Goal: Information Seeking & Learning: Learn about a topic

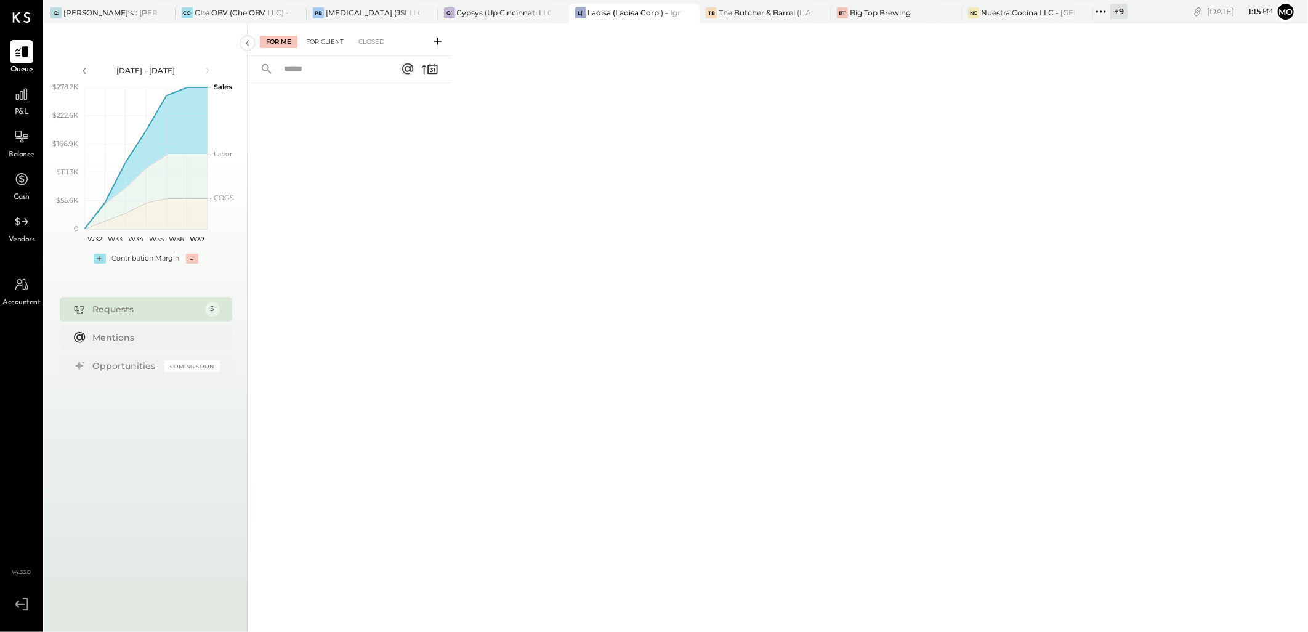
click at [320, 39] on div "For Client" at bounding box center [325, 42] width 50 height 12
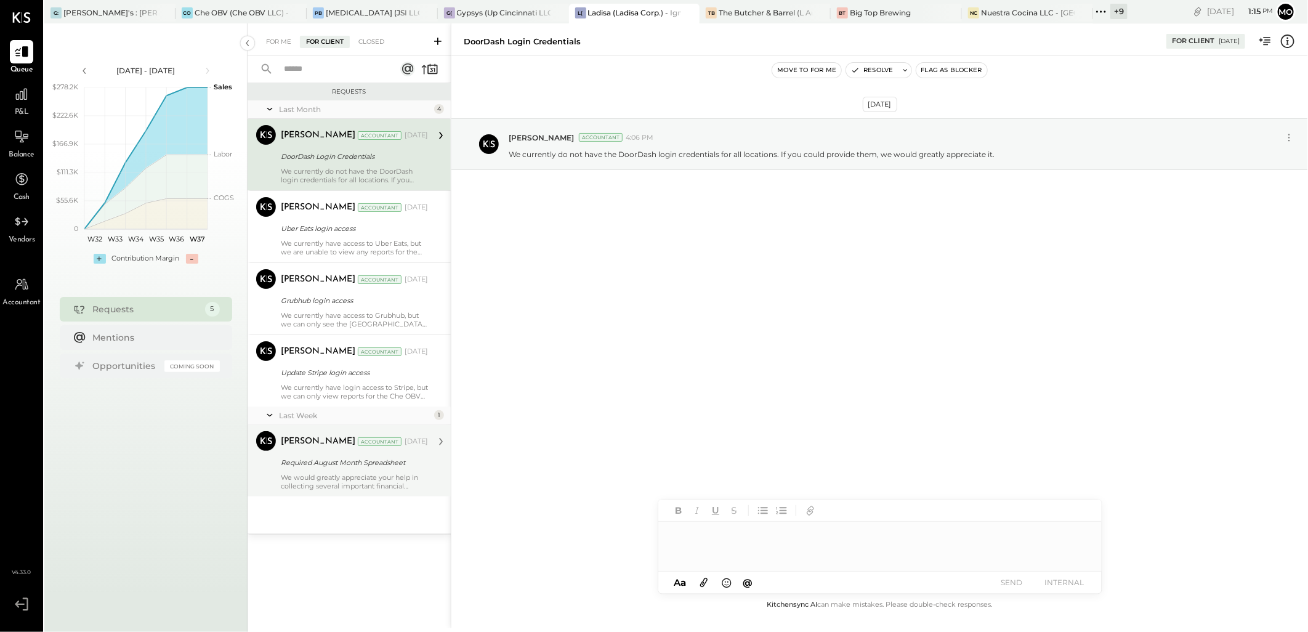
click at [319, 481] on div "We would greatly appreciate your help in collecting several important financial…" at bounding box center [354, 481] width 147 height 17
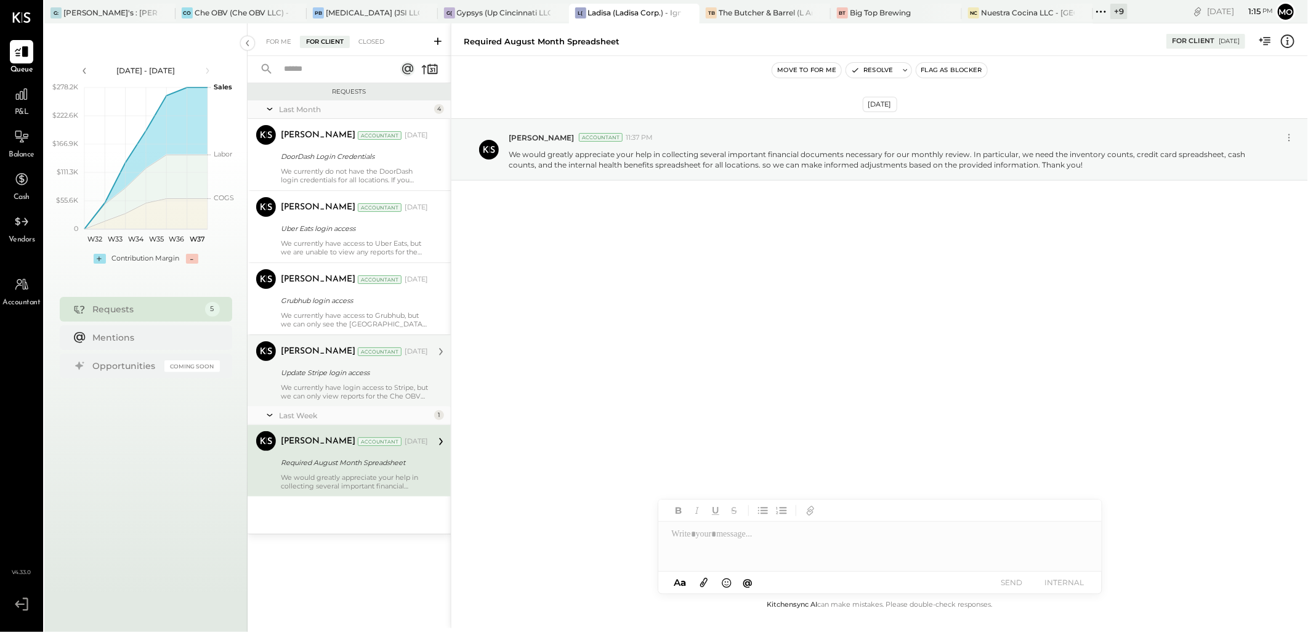
click at [302, 374] on div "Update Stripe login access" at bounding box center [353, 372] width 144 height 12
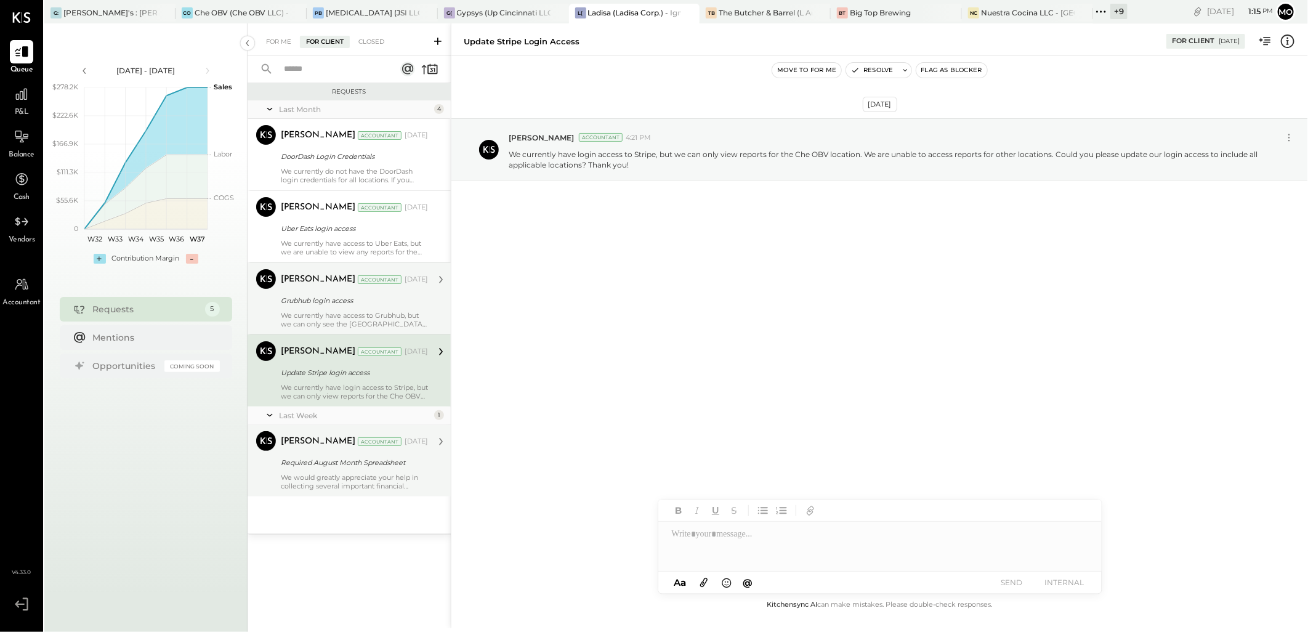
click at [314, 293] on div "Grubhub login access" at bounding box center [353, 300] width 144 height 15
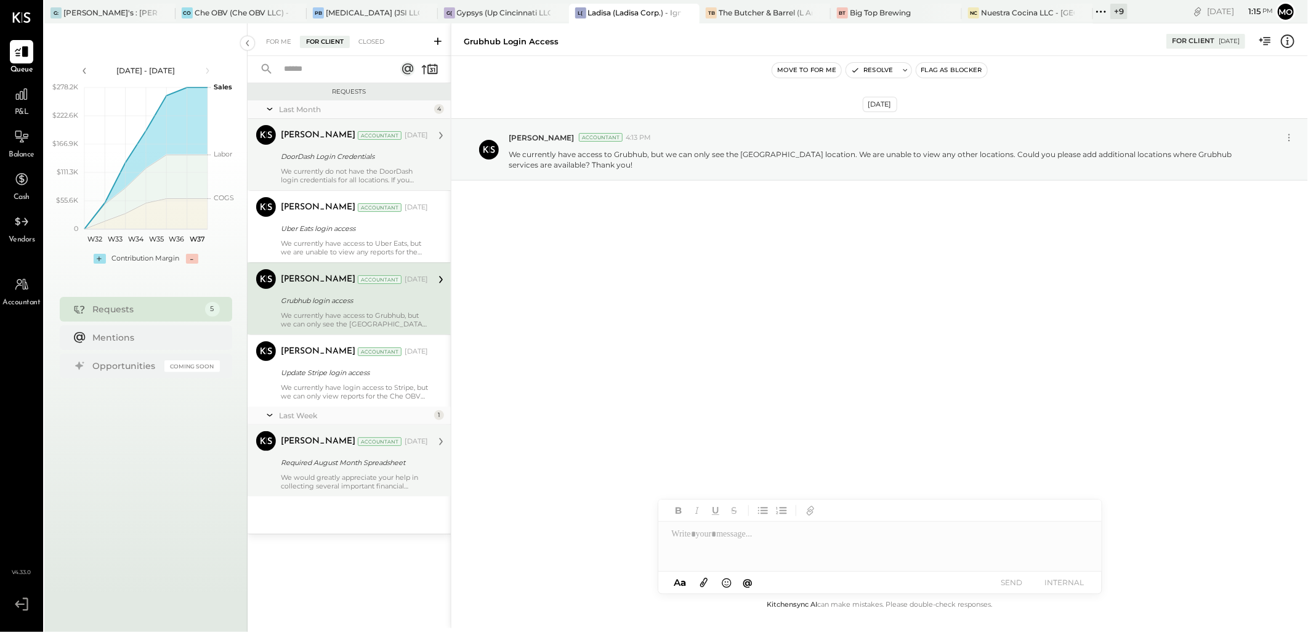
drag, startPoint x: 315, startPoint y: 218, endPoint x: 310, endPoint y: 121, distance: 96.9
click at [315, 217] on div "Mohammadsalkin Ansari Accountant [DATE] Uber Eats login access We currently hav…" at bounding box center [354, 226] width 147 height 59
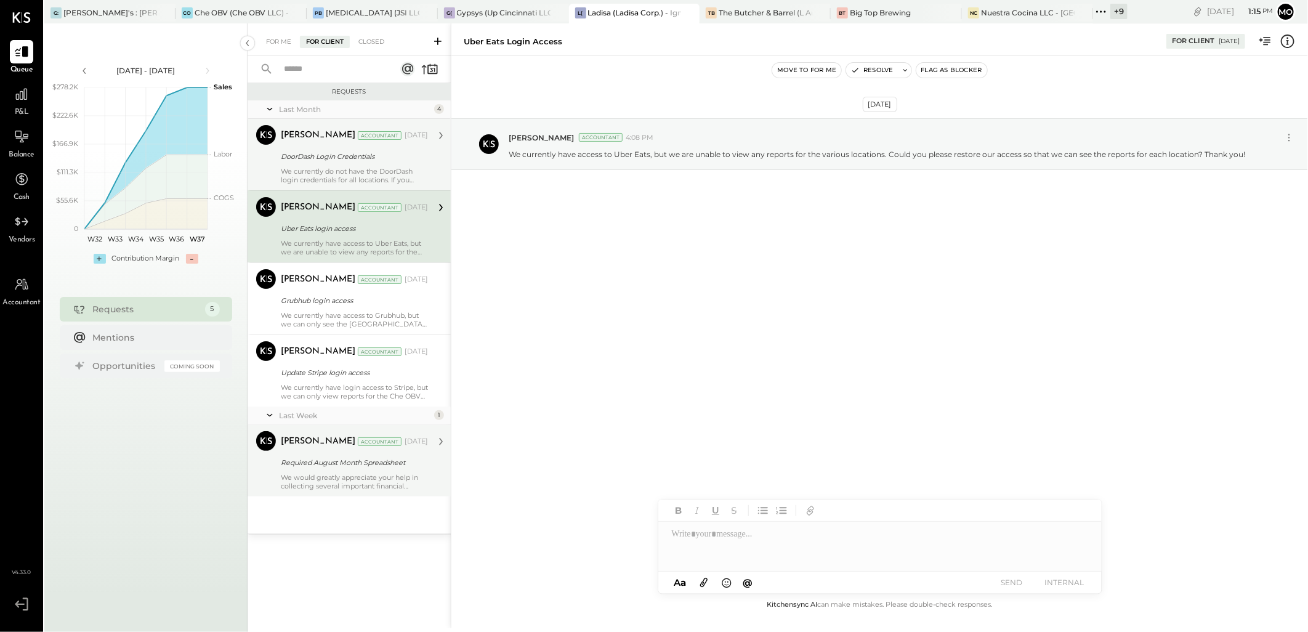
click at [310, 121] on div "Mohammadsalkin Ansari Accountant [PERSON_NAME] Accountant [DATE] DoorDash Login…" at bounding box center [349, 154] width 203 height 71
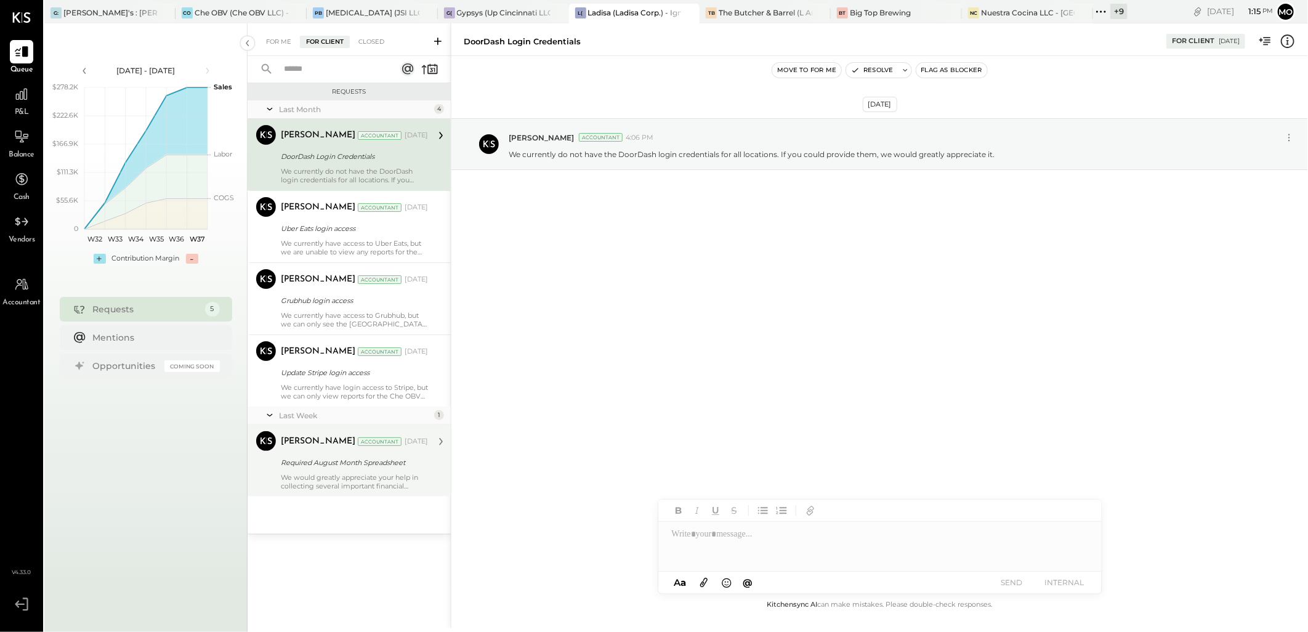
click at [275, 32] on div "For Me For Client Closed" at bounding box center [349, 39] width 203 height 33
click at [280, 36] on div "For Me" at bounding box center [279, 42] width 38 height 12
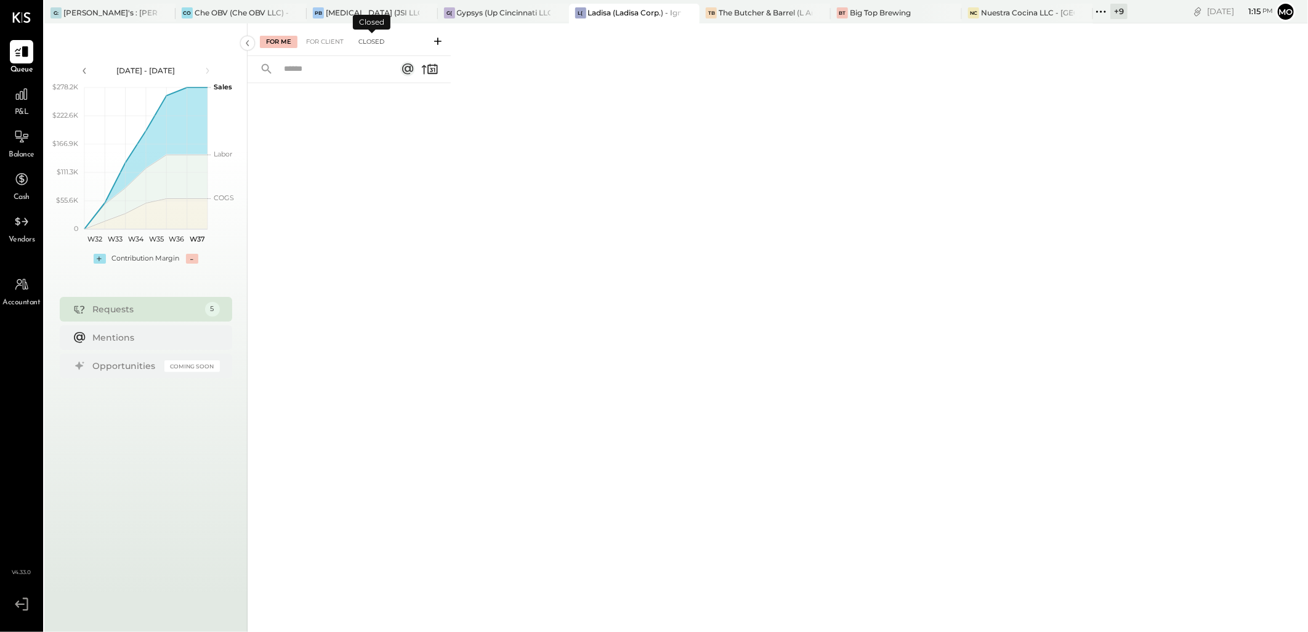
click at [373, 43] on div "Closed" at bounding box center [371, 42] width 38 height 12
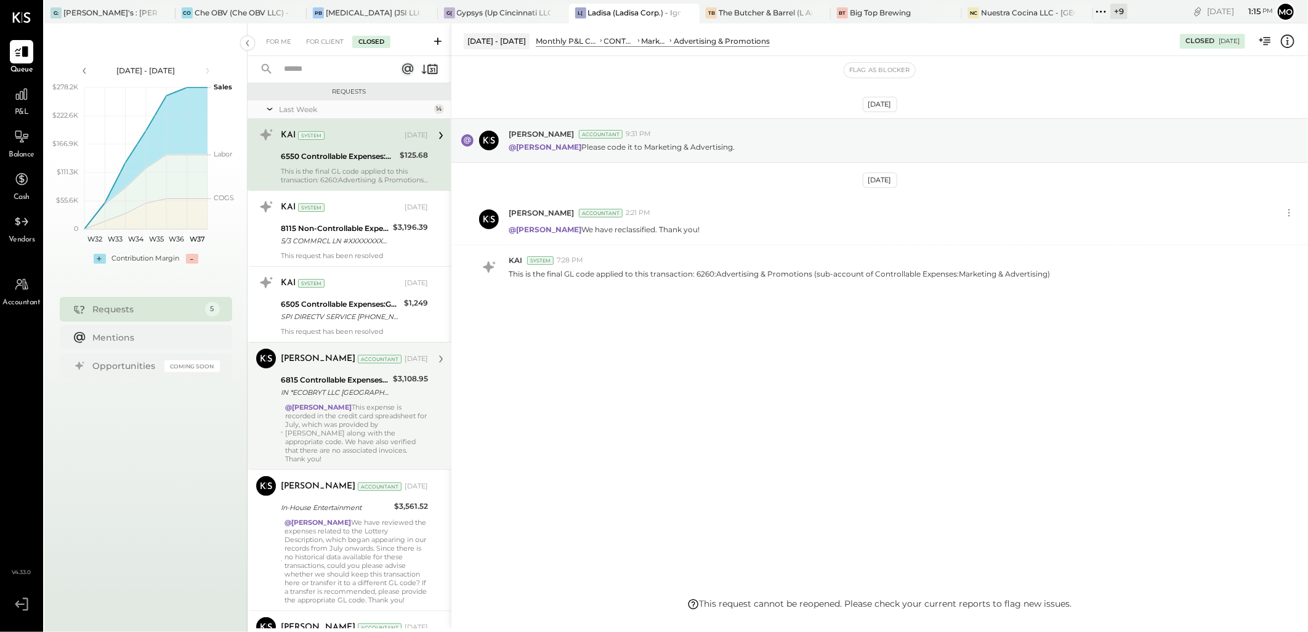
click at [326, 413] on div "@[PERSON_NAME] This expense is recorded in the credit card spreadsheet for July…" at bounding box center [356, 433] width 143 height 60
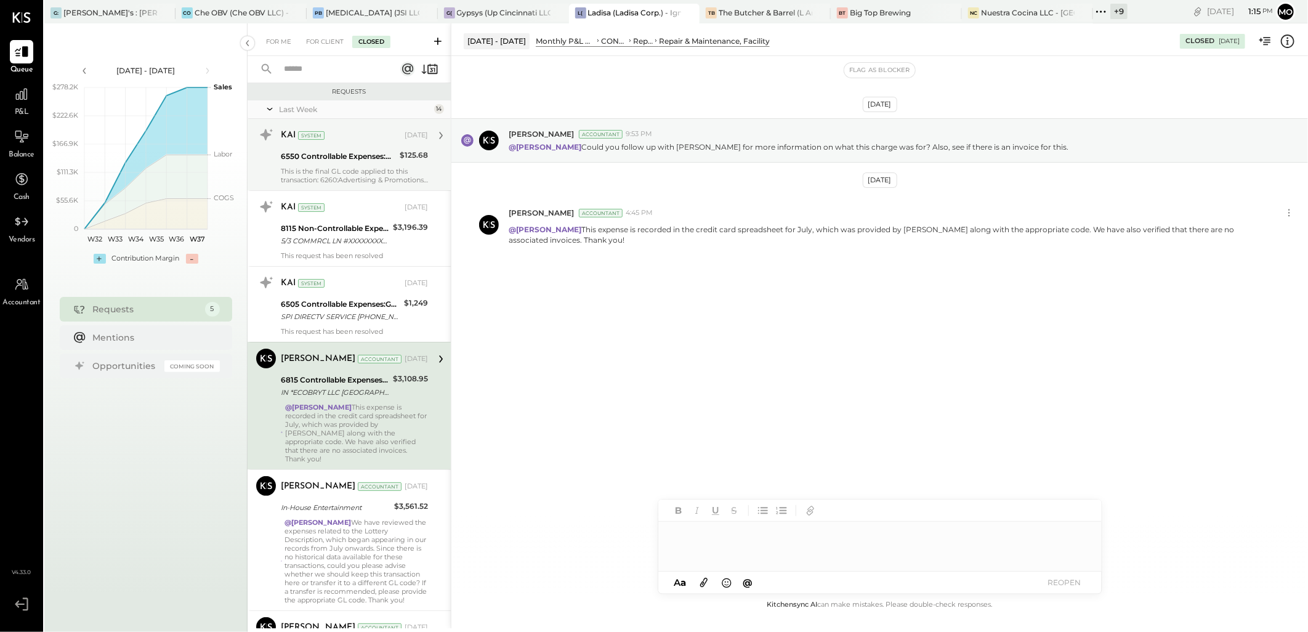
click at [324, 169] on div "This is the final GL code applied to this transaction: 6260:Advertising & Promo…" at bounding box center [354, 175] width 147 height 17
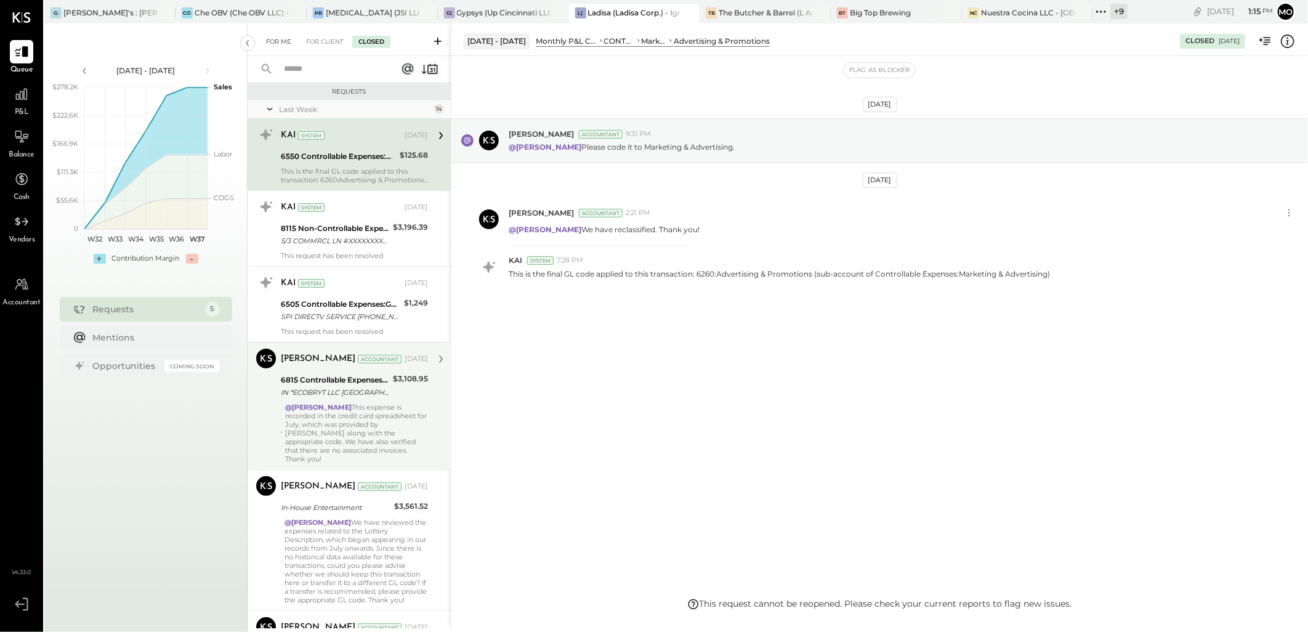
click at [272, 39] on div "For Me" at bounding box center [279, 42] width 38 height 12
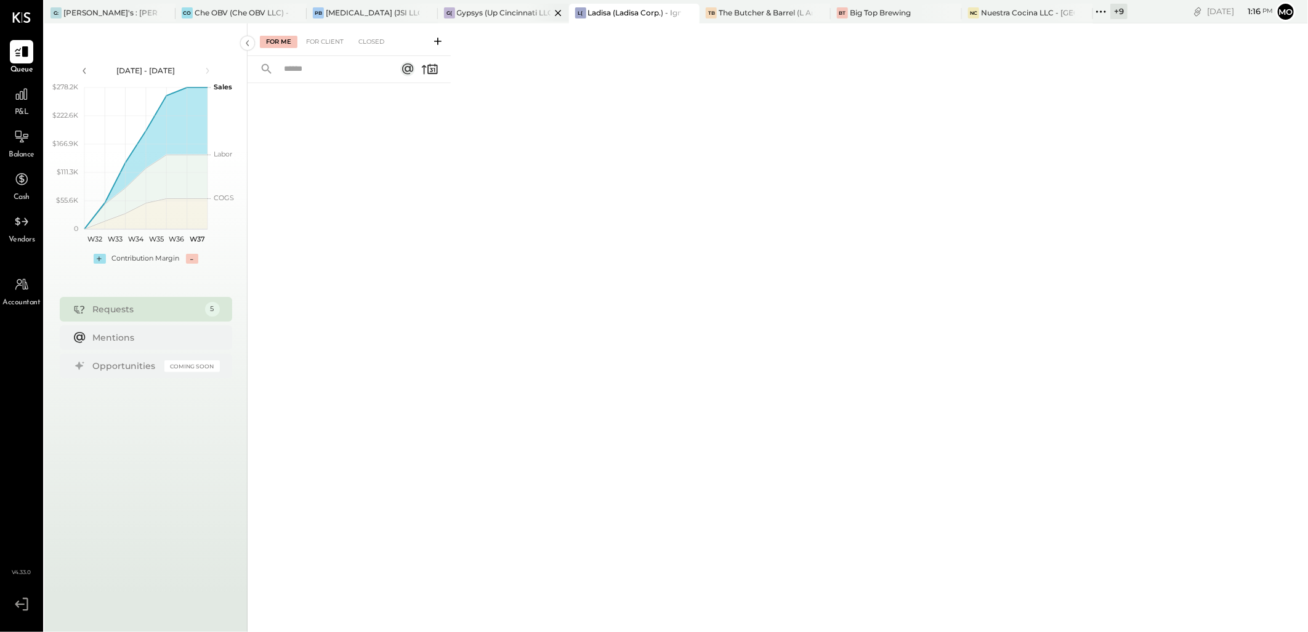
click at [481, 8] on div "Gypsys (Up Cincinnati LLC) - Ignite" at bounding box center [504, 12] width 94 height 10
click at [81, 18] on div "G: [PERSON_NAME]'s : [PERSON_NAME]'s" at bounding box center [109, 14] width 131 height 20
click at [1101, 13] on icon at bounding box center [1101, 12] width 16 height 16
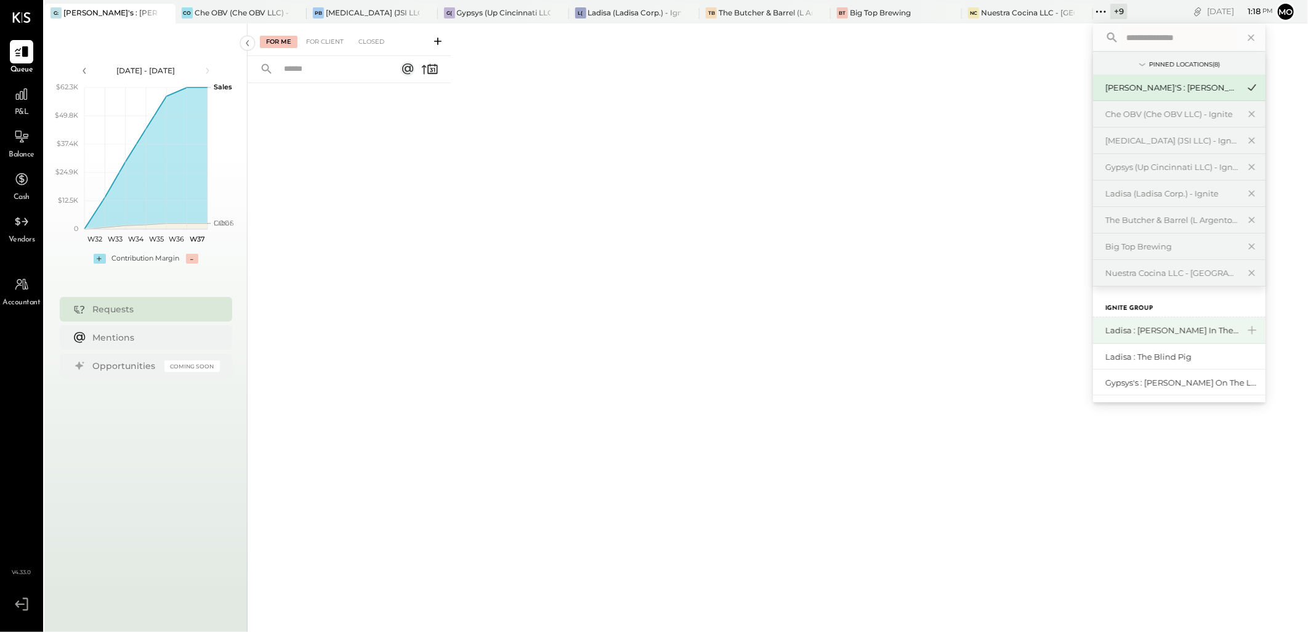
click at [1178, 331] on div "Ladisa : [PERSON_NAME] in the Alley" at bounding box center [1172, 331] width 133 height 12
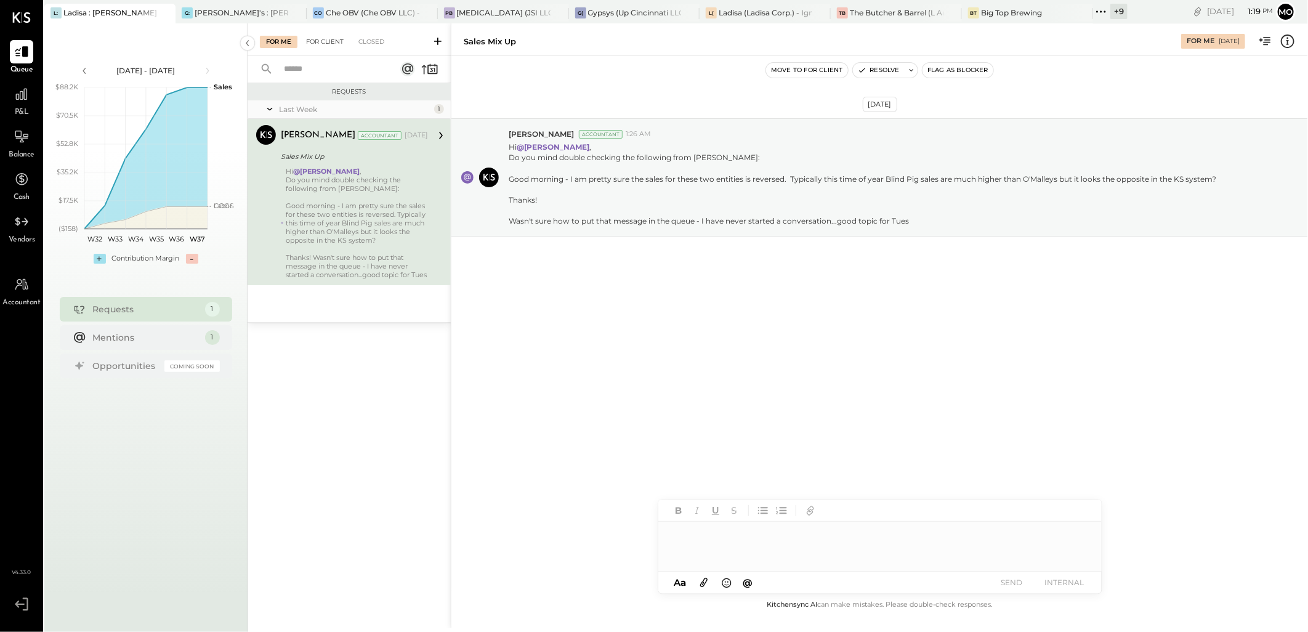
click at [323, 41] on div "For Client" at bounding box center [325, 42] width 50 height 12
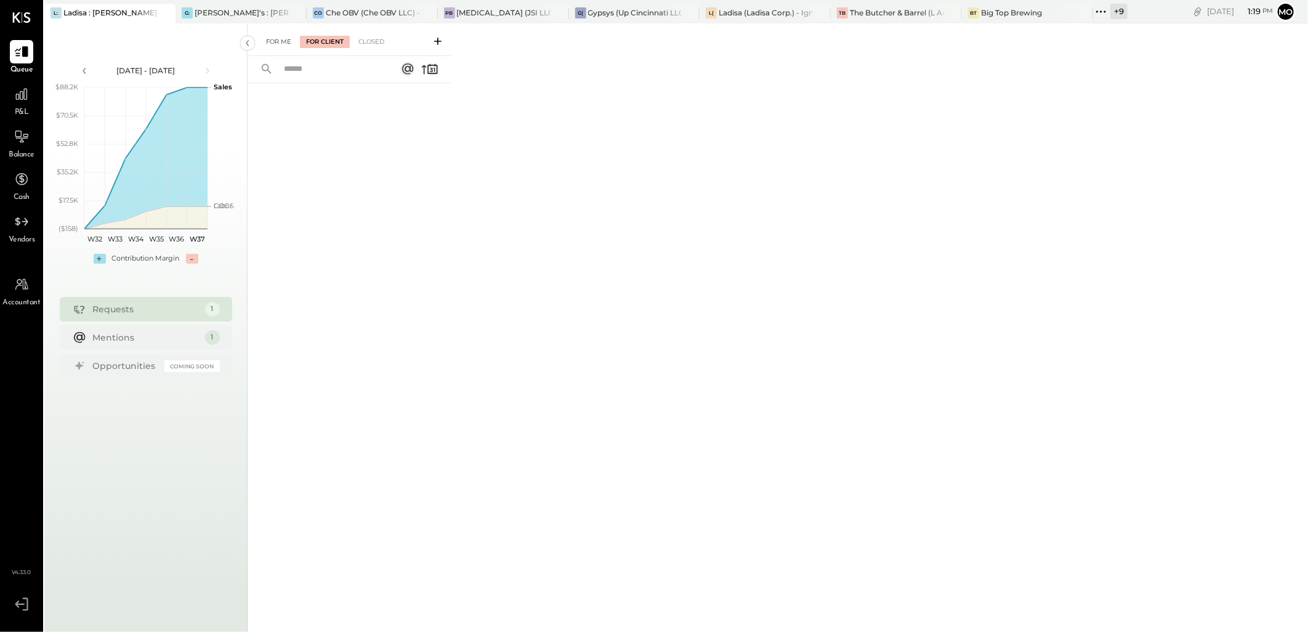
click at [266, 39] on div "For Me" at bounding box center [279, 42] width 38 height 12
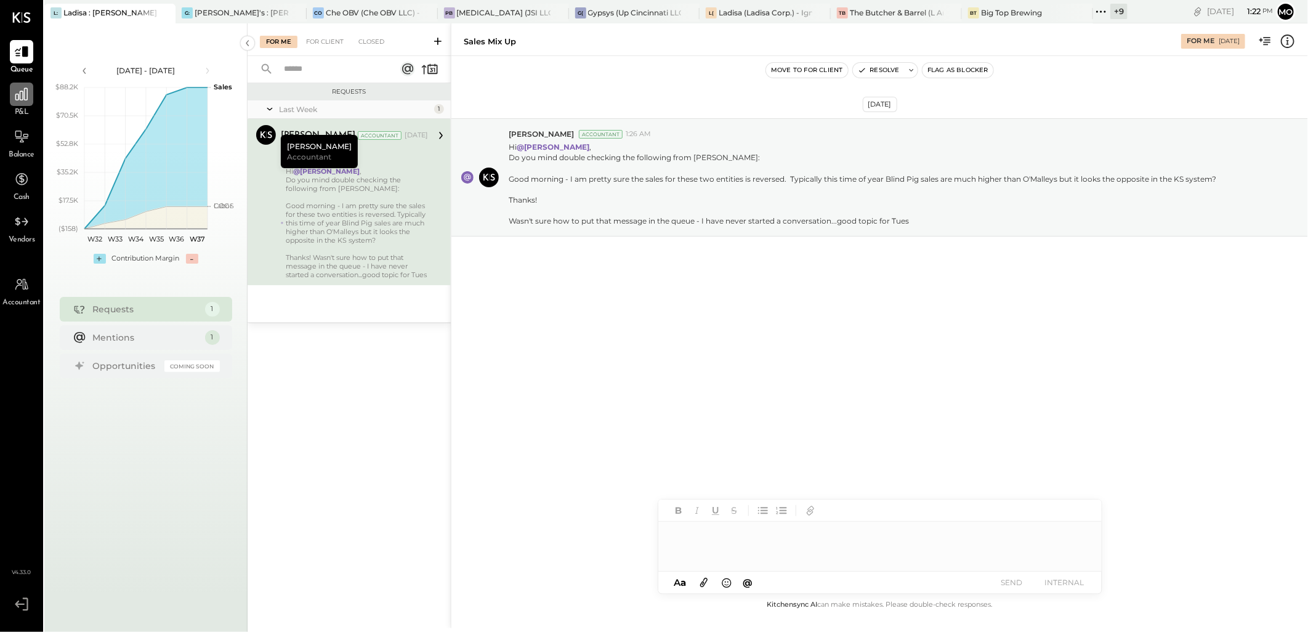
click at [14, 93] on icon at bounding box center [22, 94] width 16 height 16
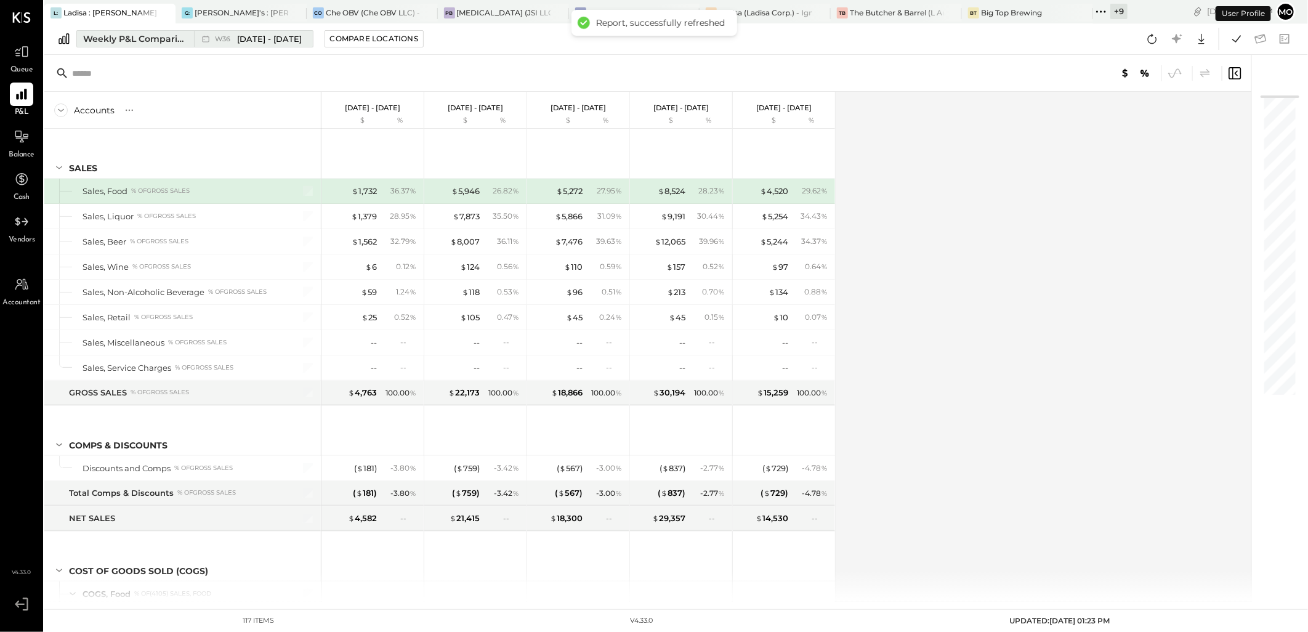
click at [113, 37] on div "Weekly P&L Comparison" at bounding box center [134, 39] width 103 height 12
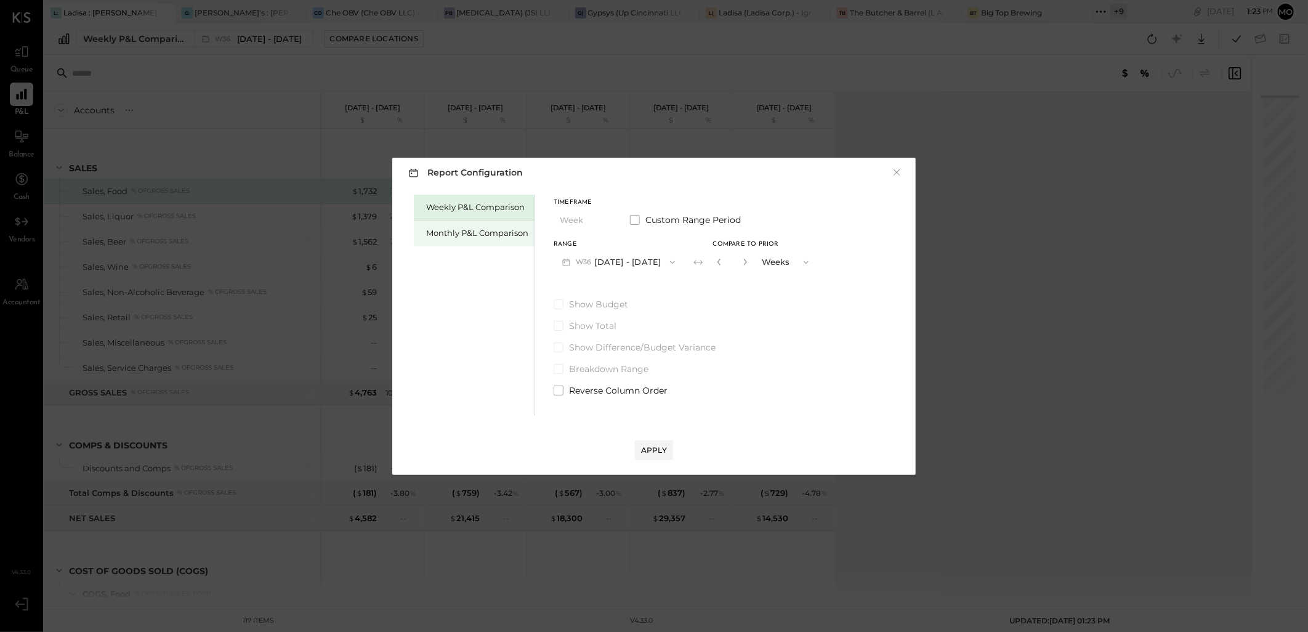
click at [456, 233] on div "Monthly P&L Comparison" at bounding box center [477, 233] width 102 height 12
click at [668, 261] on icon "button" at bounding box center [673, 262] width 10 height 10
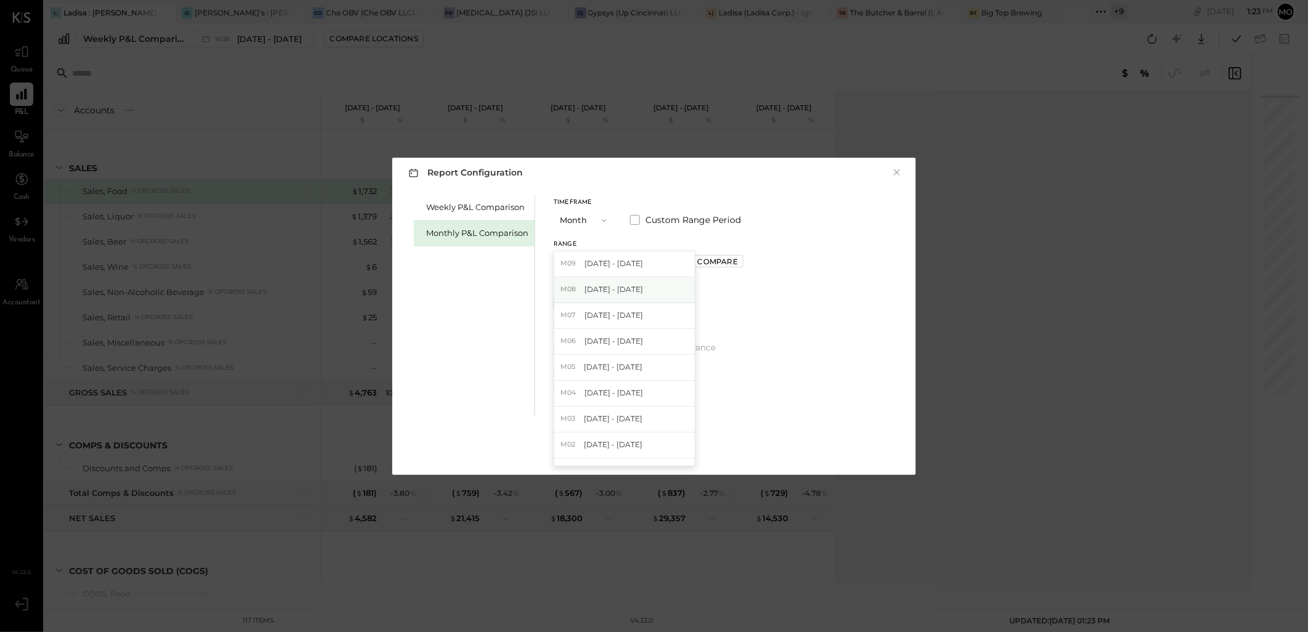
click at [607, 290] on span "[DATE] - [DATE]" at bounding box center [613, 289] width 59 height 10
click at [717, 260] on div "Compare" at bounding box center [718, 261] width 40 height 10
click at [743, 259] on icon "button" at bounding box center [744, 262] width 3 height 7
type input "*"
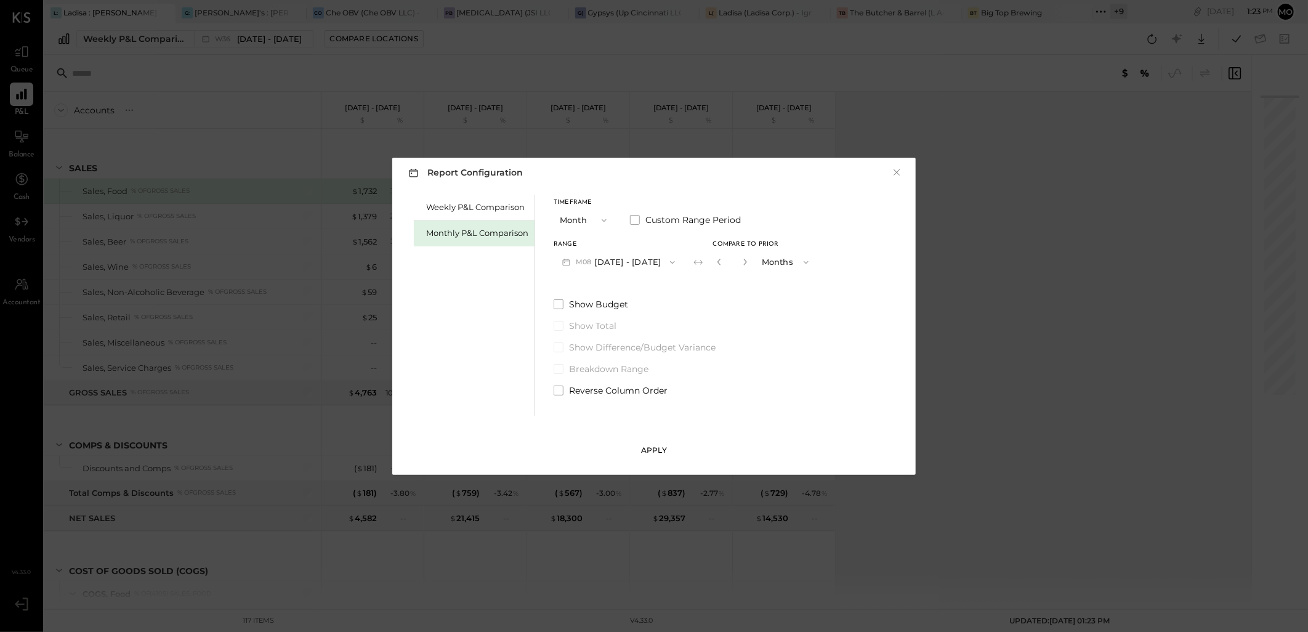
click at [656, 442] on button "Apply" at bounding box center [654, 450] width 38 height 20
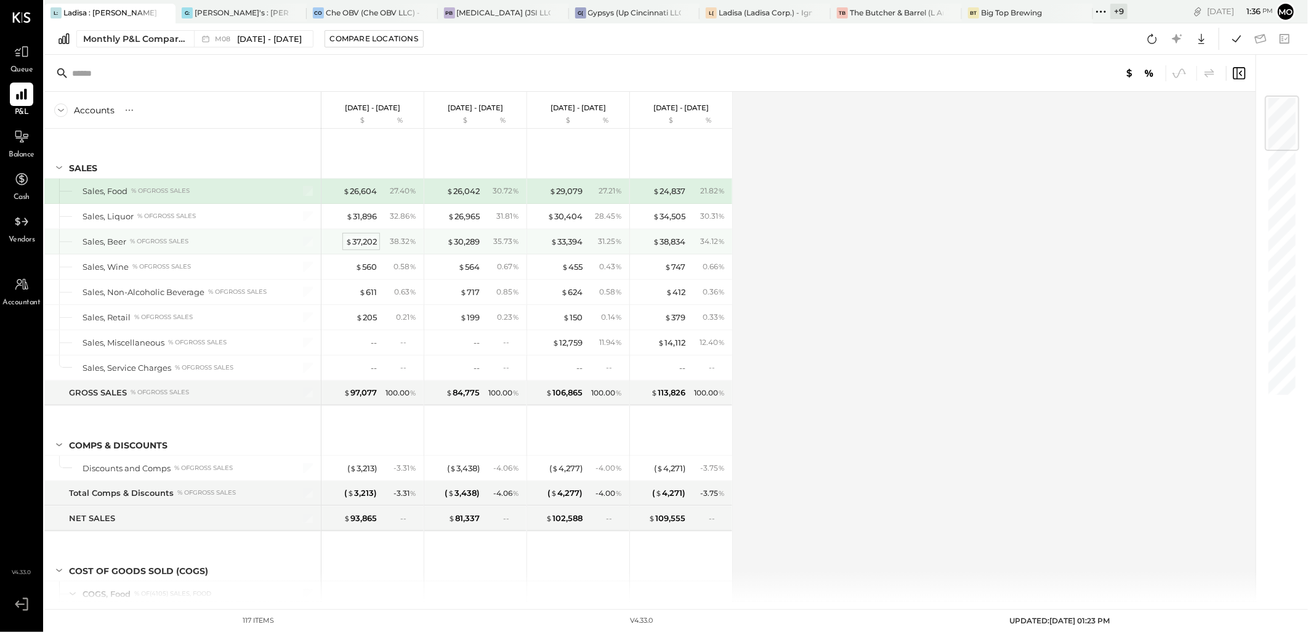
click at [368, 238] on div "$ 37,202" at bounding box center [361, 242] width 31 height 12
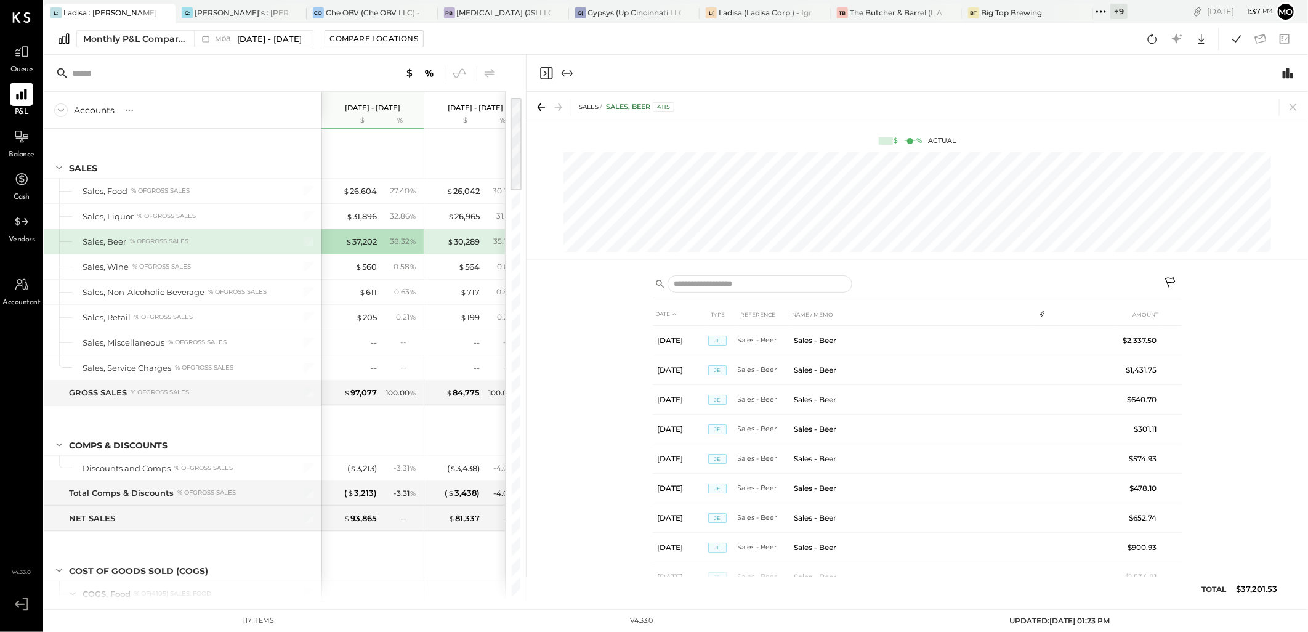
click at [1242, 366] on div "DATE TYPE REFERENCE NAME / MEMO AMOUNT [DATE] JE Sales - Beer Sales - Beer $2,3…" at bounding box center [918, 434] width 782 height 335
click at [1292, 108] on icon at bounding box center [1293, 107] width 17 height 17
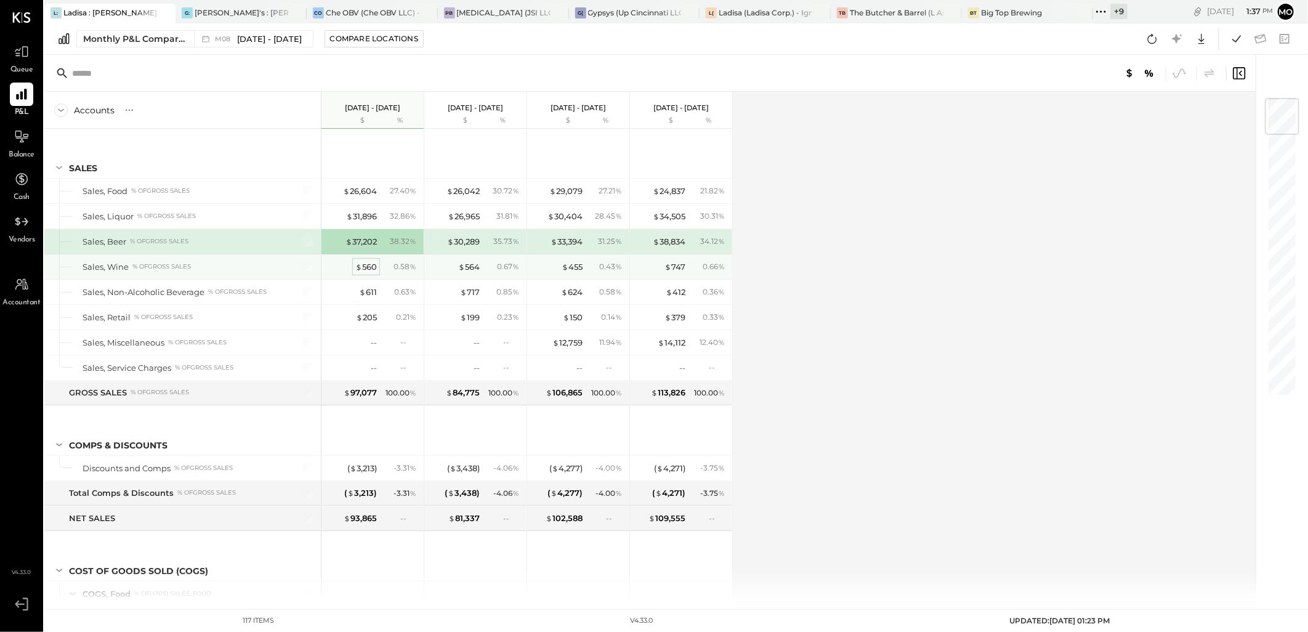
click at [360, 267] on span "$" at bounding box center [358, 267] width 7 height 10
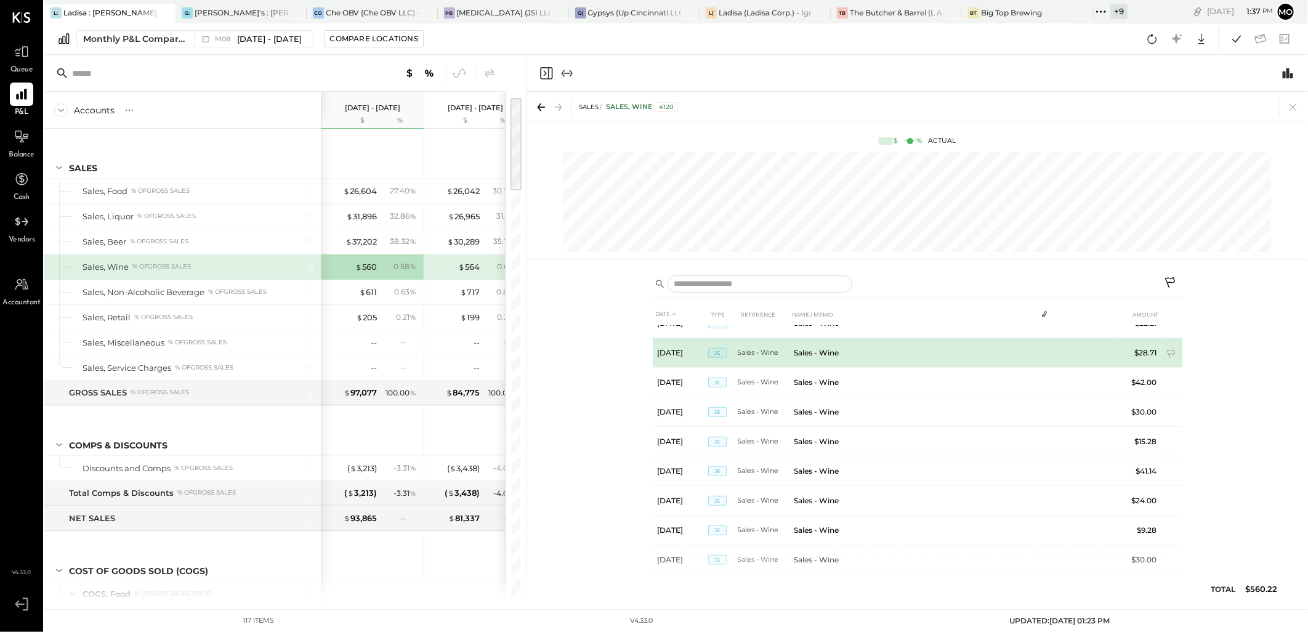
scroll to position [477, 0]
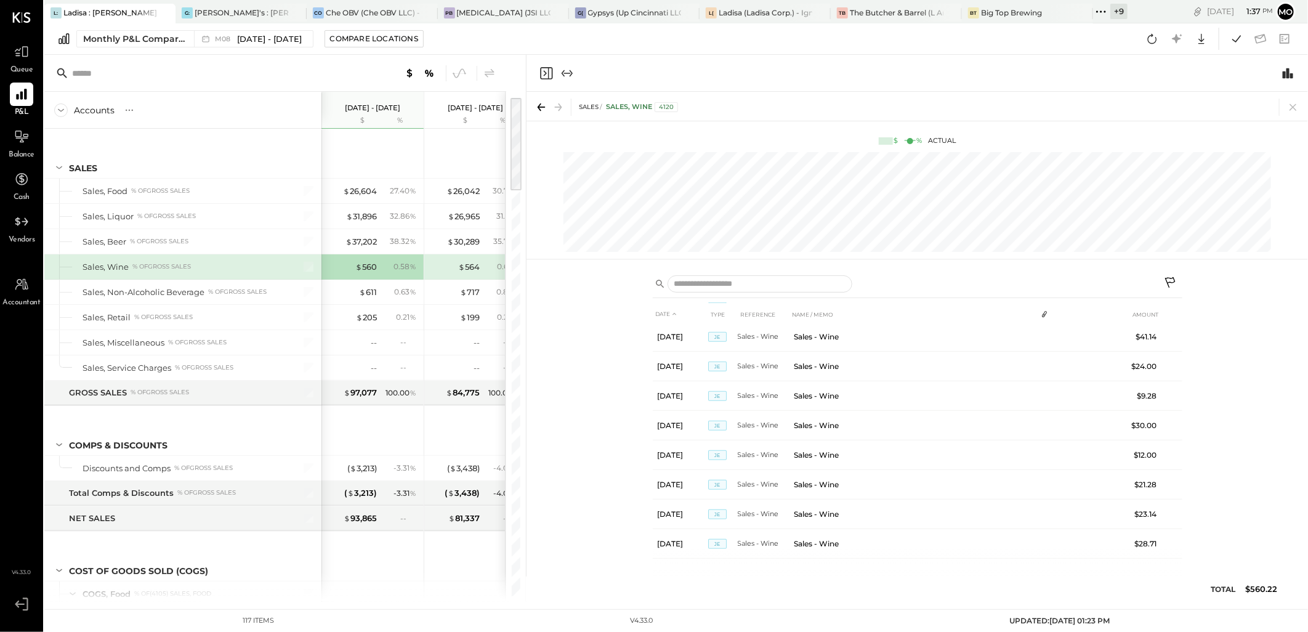
click at [1278, 389] on div "DATE TYPE REFERENCE NAME / MEMO AMOUNT [DATE] JE Sales - Wine Sales - Wine $35.…" at bounding box center [918, 434] width 782 height 335
click at [1281, 392] on div "DATE TYPE REFERENCE NAME / MEMO AMOUNT [DATE] JE Sales - Wine Sales - Wine $35.…" at bounding box center [918, 434] width 782 height 335
click at [1293, 107] on icon at bounding box center [1293, 107] width 7 height 7
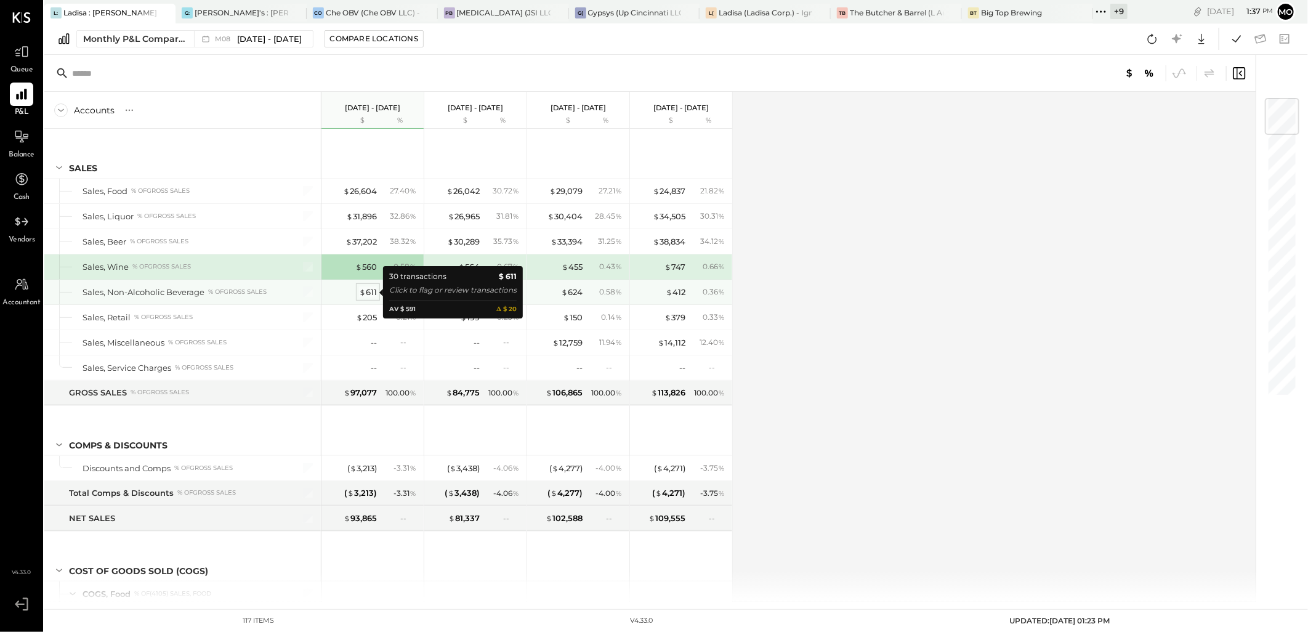
click at [376, 294] on div "$ 611" at bounding box center [368, 292] width 18 height 12
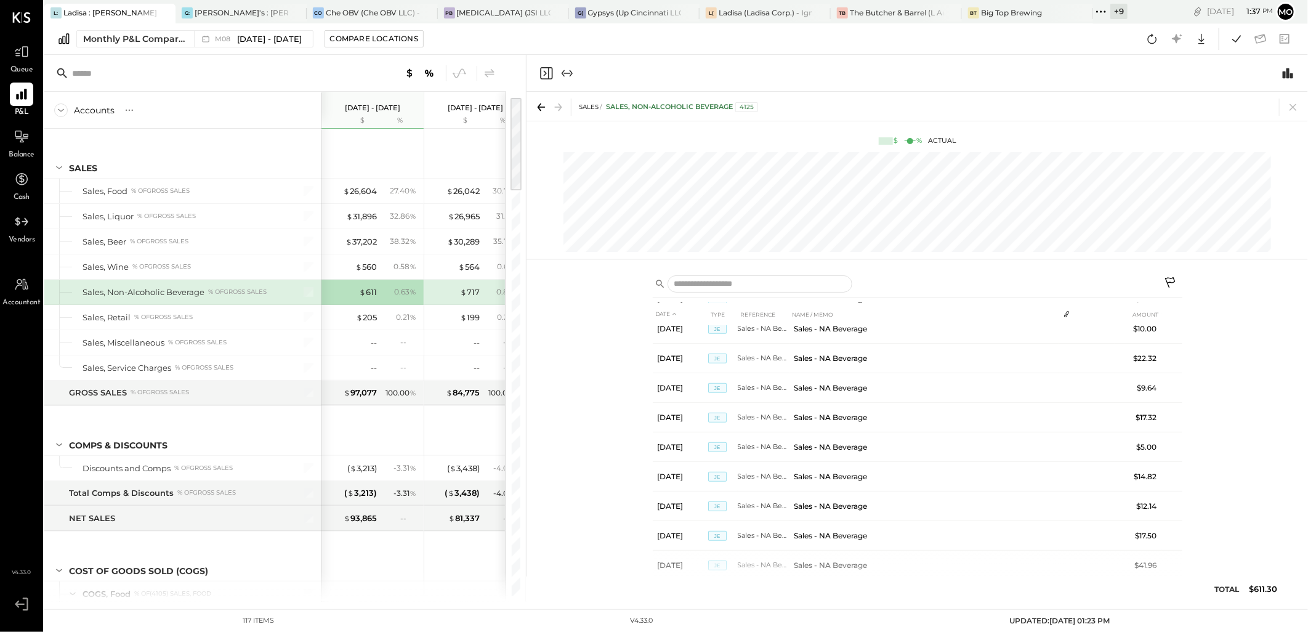
scroll to position [655, 0]
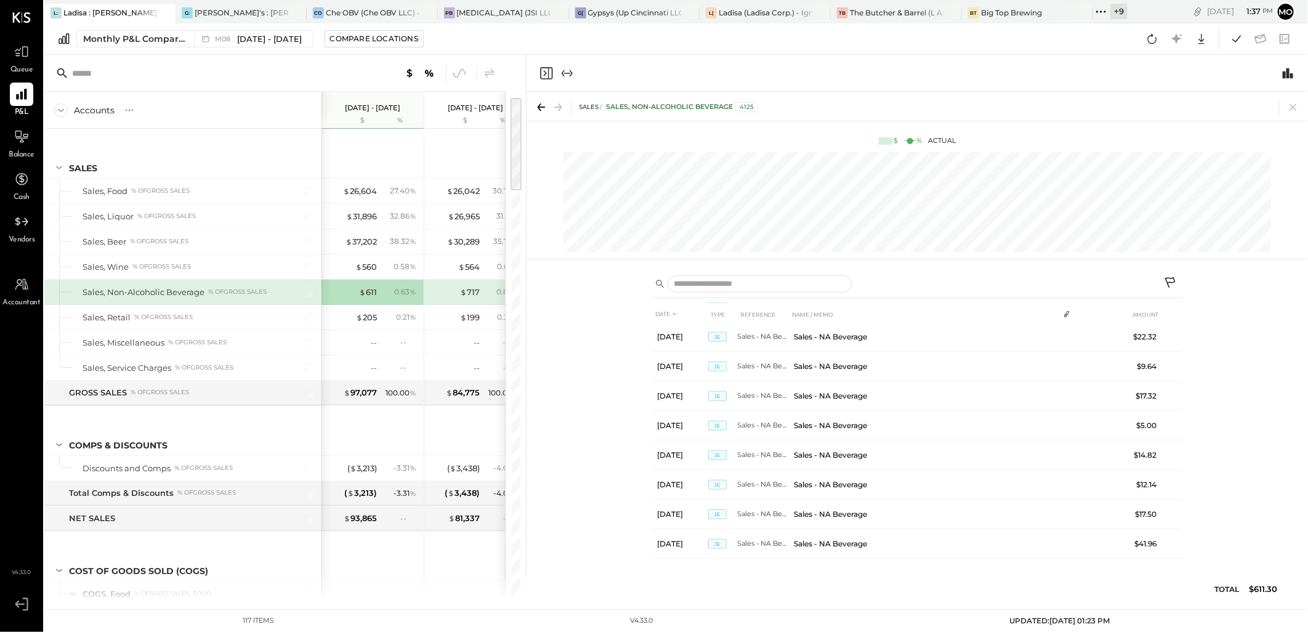
click at [1209, 373] on div "DATE TYPE REFERENCE NAME / MEMO AMOUNT [DATE] JE Sales - NA Beverage Sales - NA…" at bounding box center [918, 434] width 782 height 335
click at [542, 109] on icon at bounding box center [541, 107] width 17 height 17
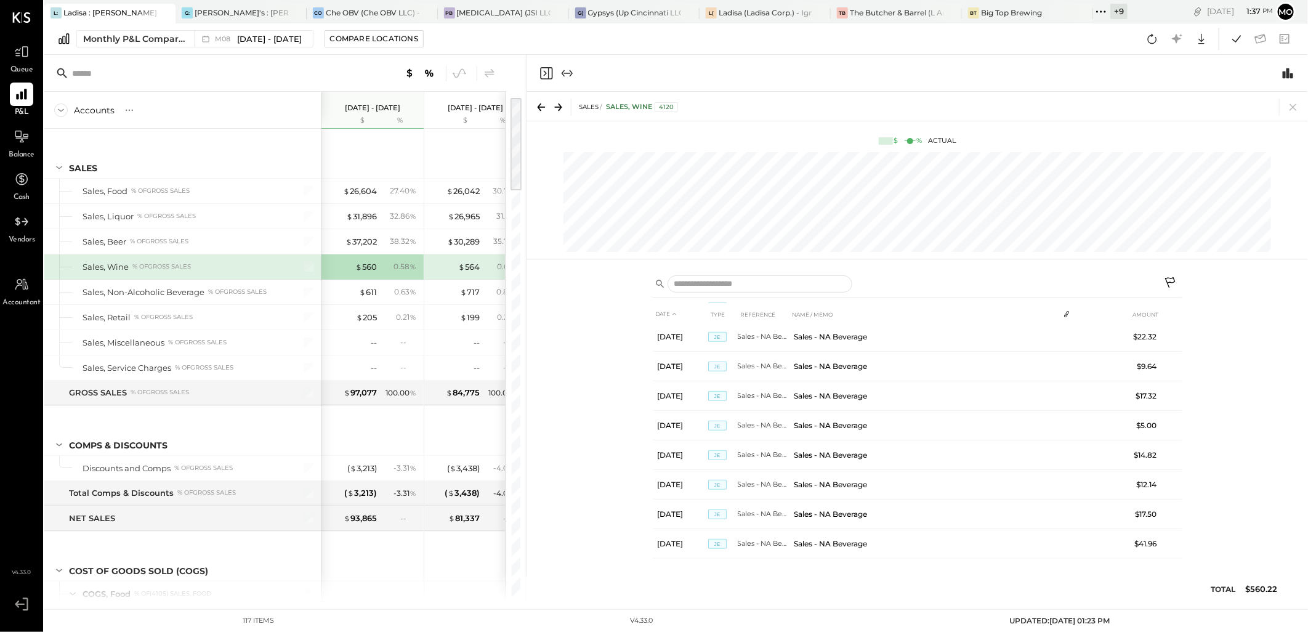
scroll to position [477, 0]
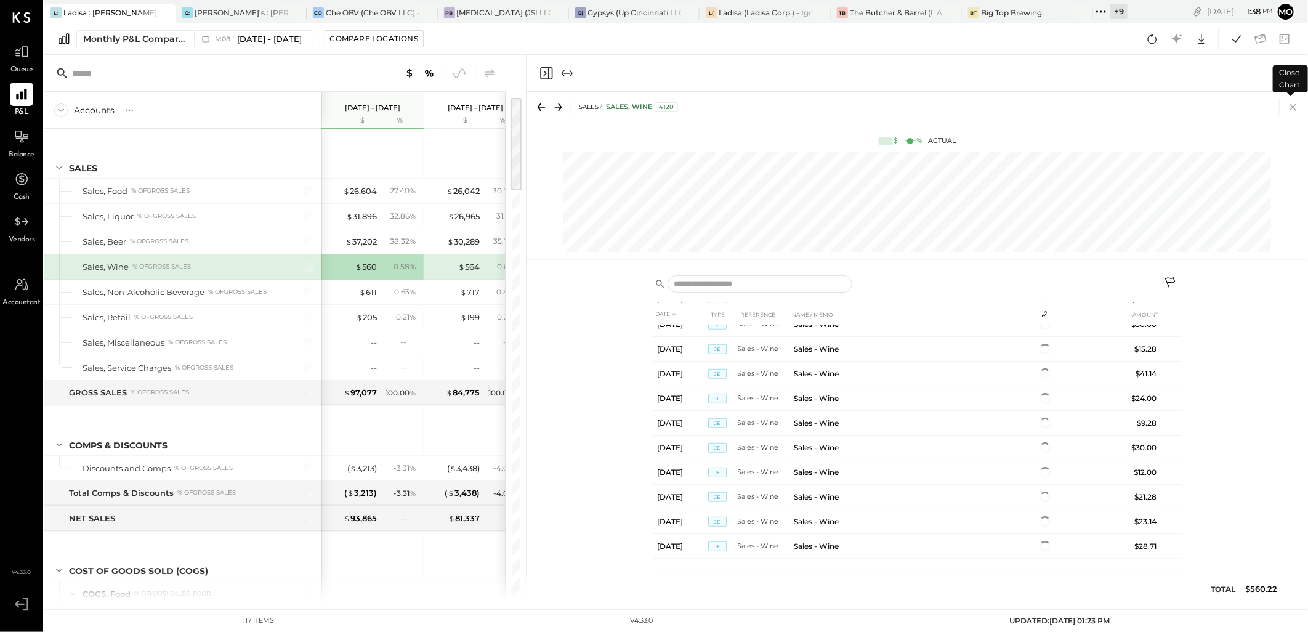
scroll to position [477, 0]
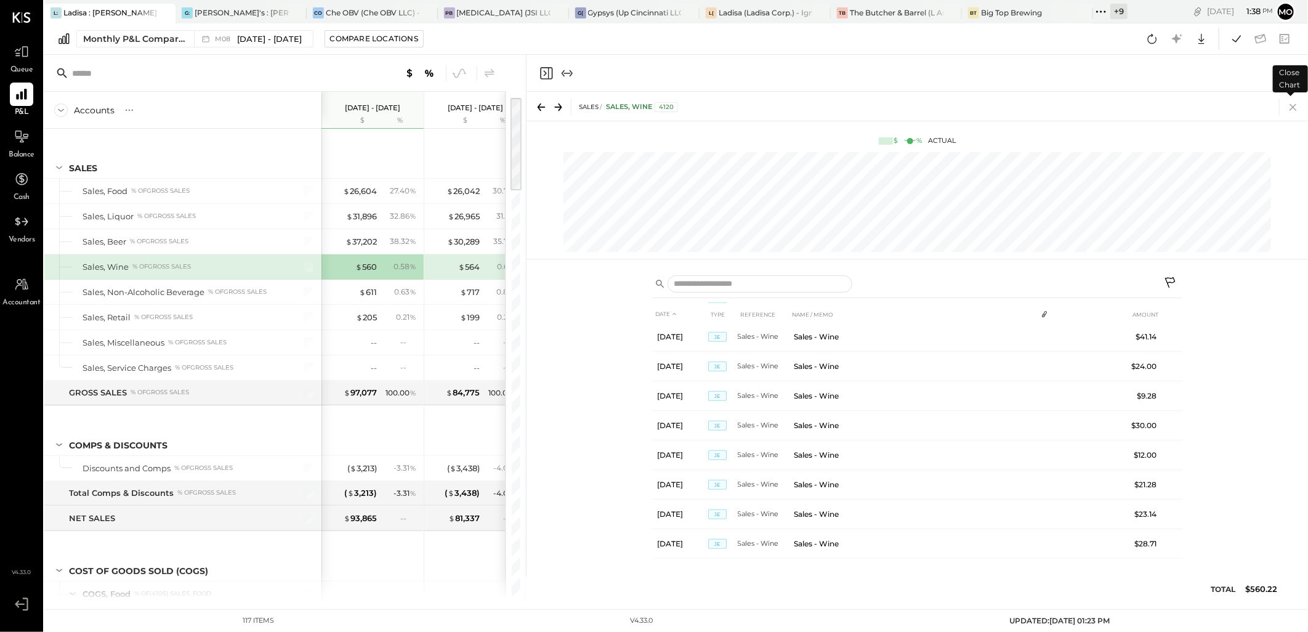
click at [1292, 108] on icon at bounding box center [1293, 107] width 17 height 17
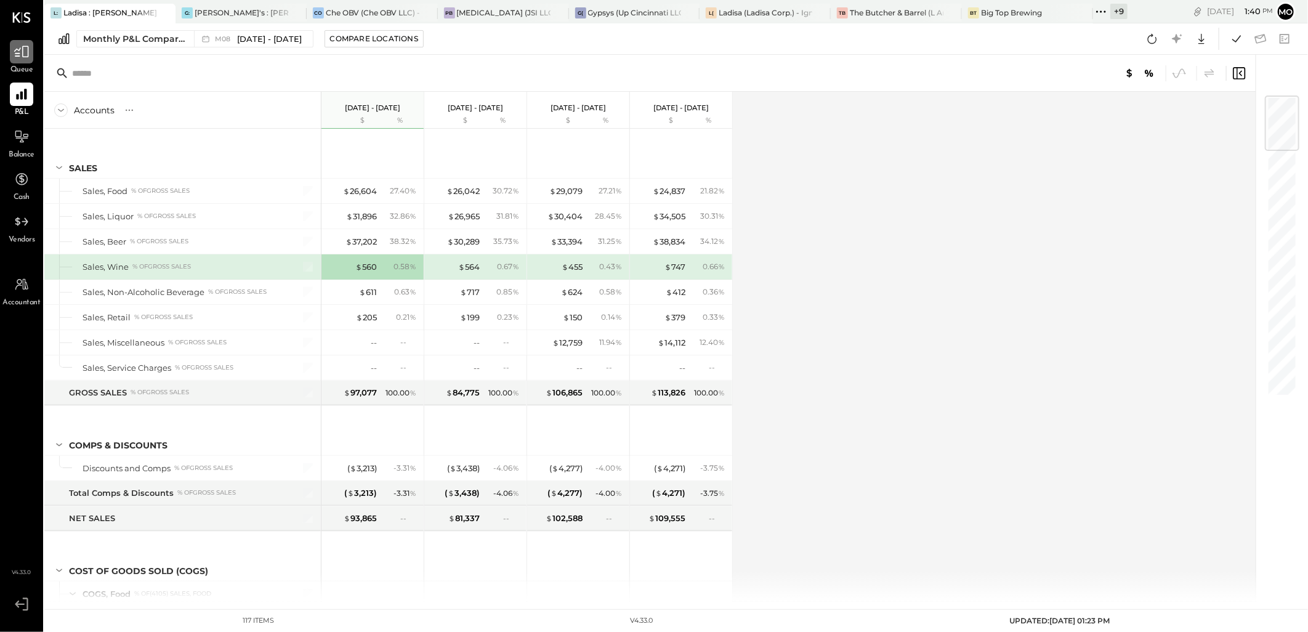
click at [22, 54] on icon at bounding box center [21, 52] width 15 height 12
